Goal: Navigation & Orientation: Find specific page/section

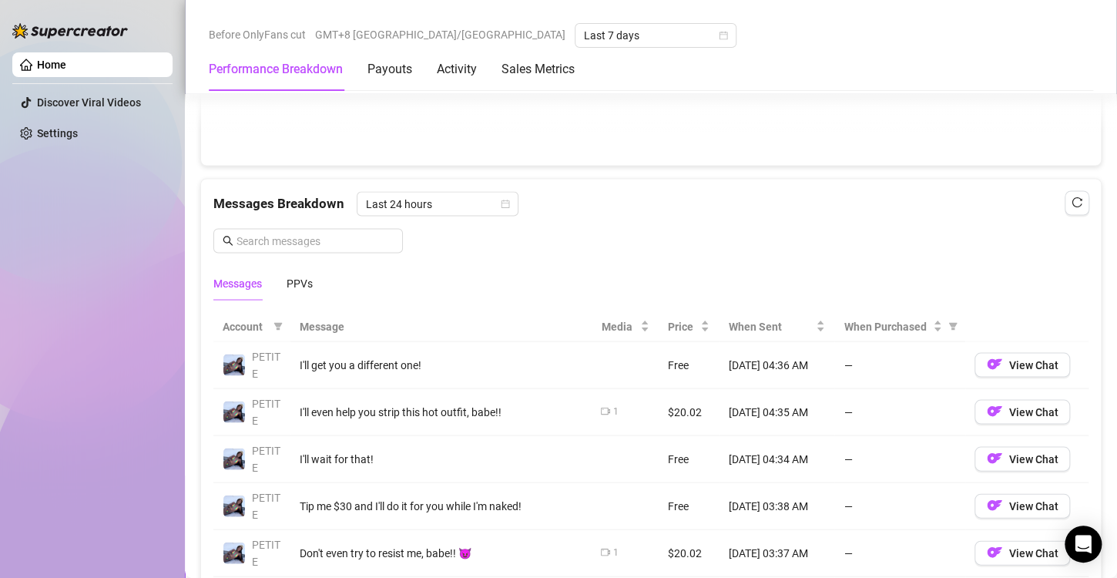
scroll to position [1156, 0]
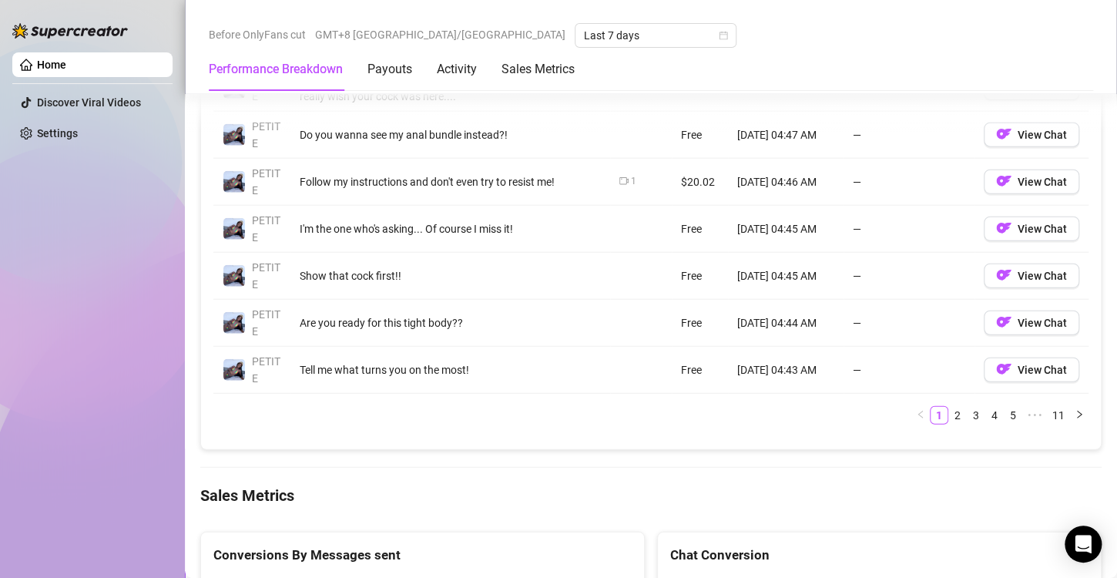
scroll to position [1705, 0]
click at [949, 420] on link "2" at bounding box center [957, 414] width 17 height 17
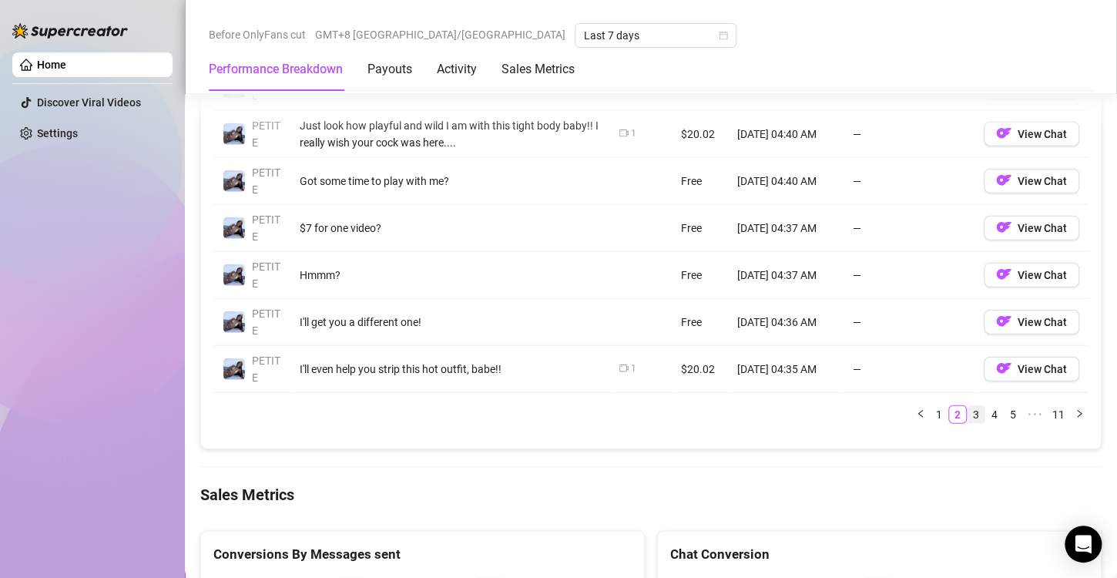
click at [968, 407] on link "3" at bounding box center [976, 414] width 17 height 17
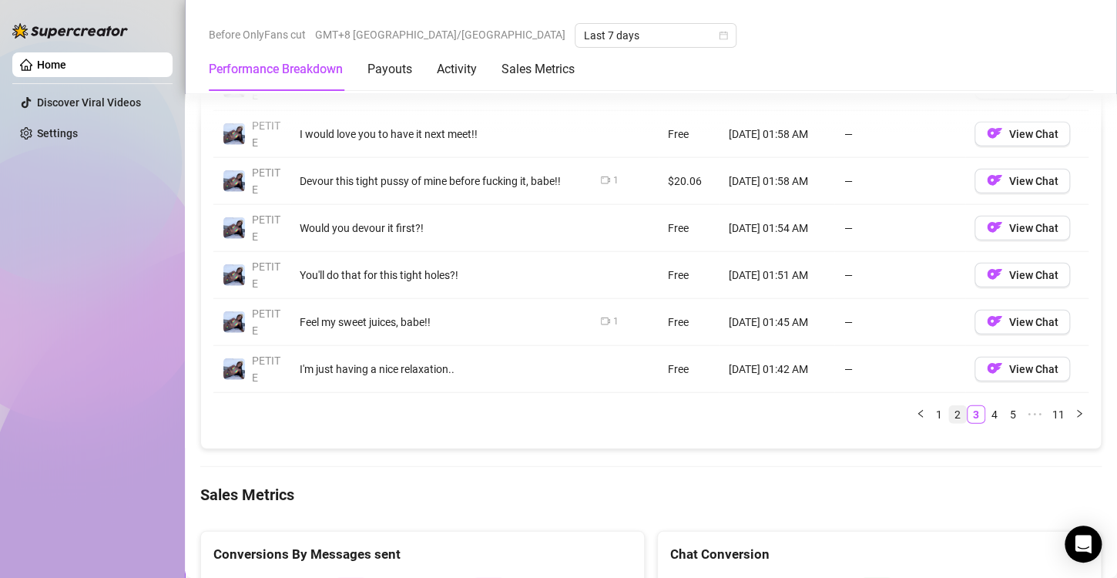
click at [949, 407] on link "2" at bounding box center [957, 414] width 17 height 17
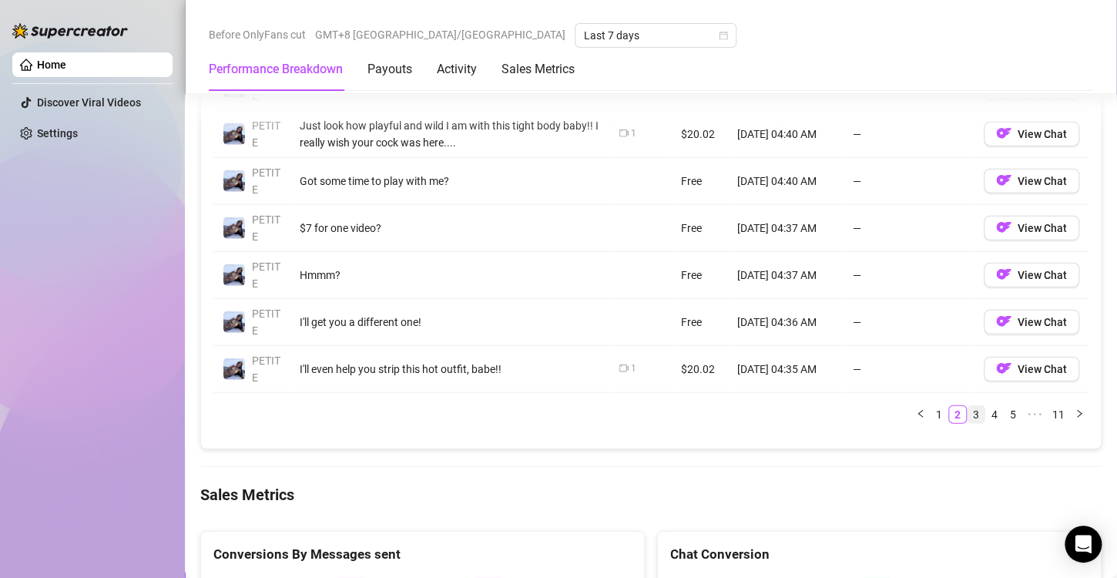
click at [968, 410] on link "3" at bounding box center [976, 414] width 17 height 17
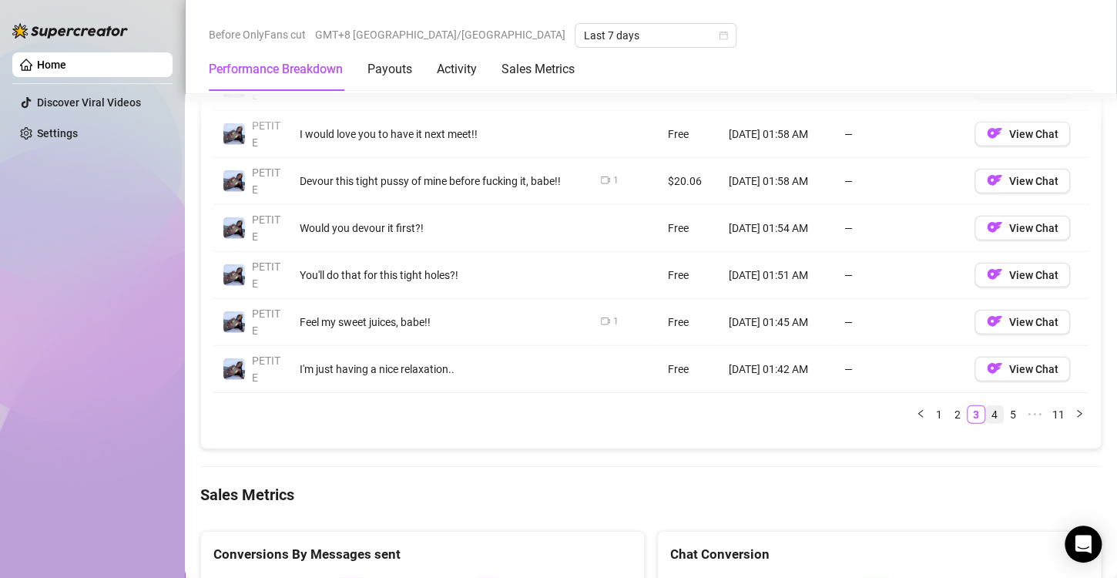
click at [986, 411] on link "4" at bounding box center [994, 414] width 17 height 17
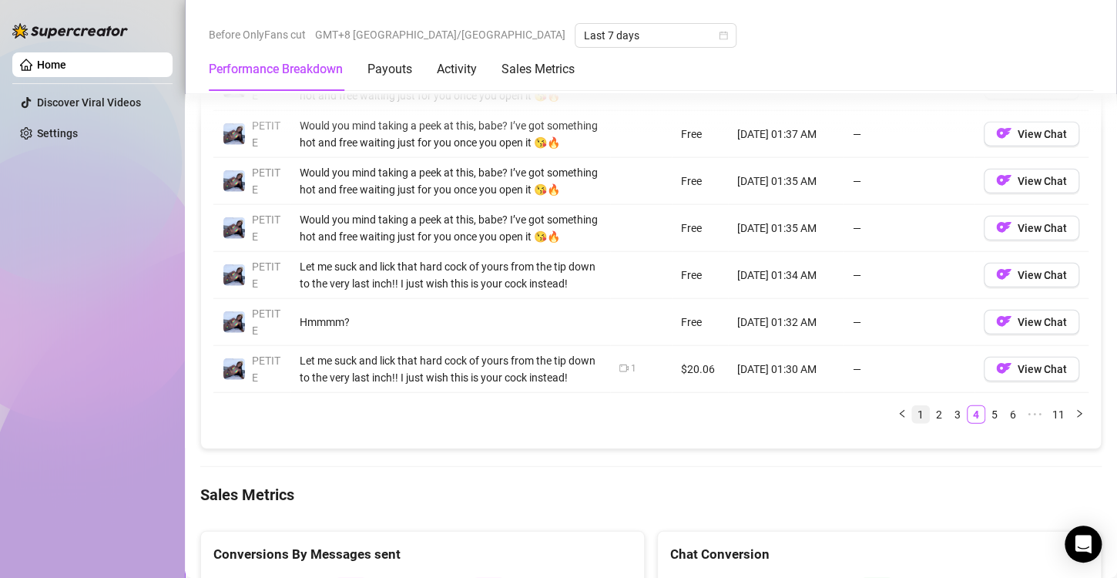
click at [912, 423] on link "1" at bounding box center [920, 414] width 17 height 17
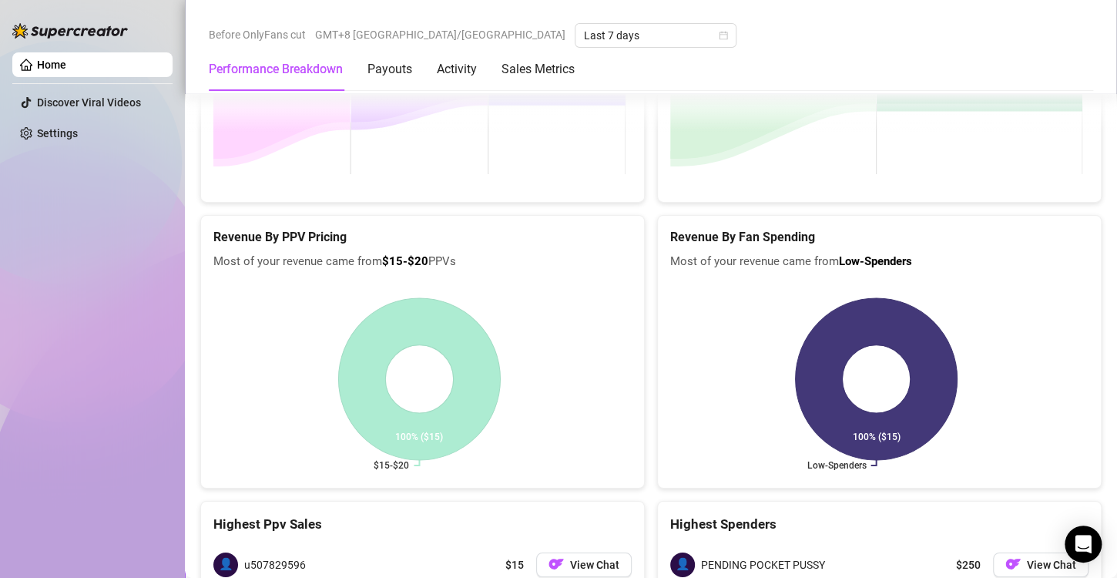
scroll to position [2476, 0]
